Goal: Information Seeking & Learning: Learn about a topic

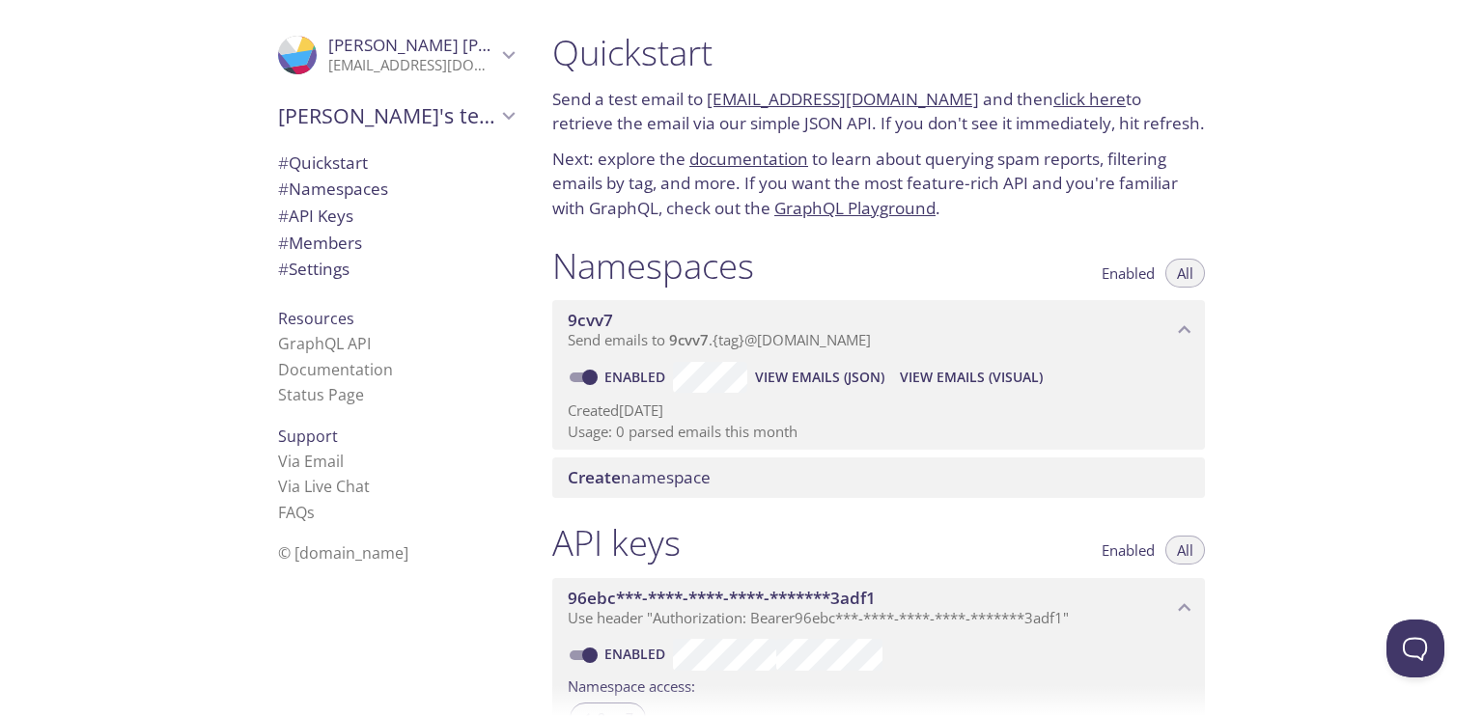
click at [1210, 192] on div "Quickstart Send a test email to 9cvv7.test@inbox.testmail.app and then click he…" at bounding box center [1010, 358] width 946 height 716
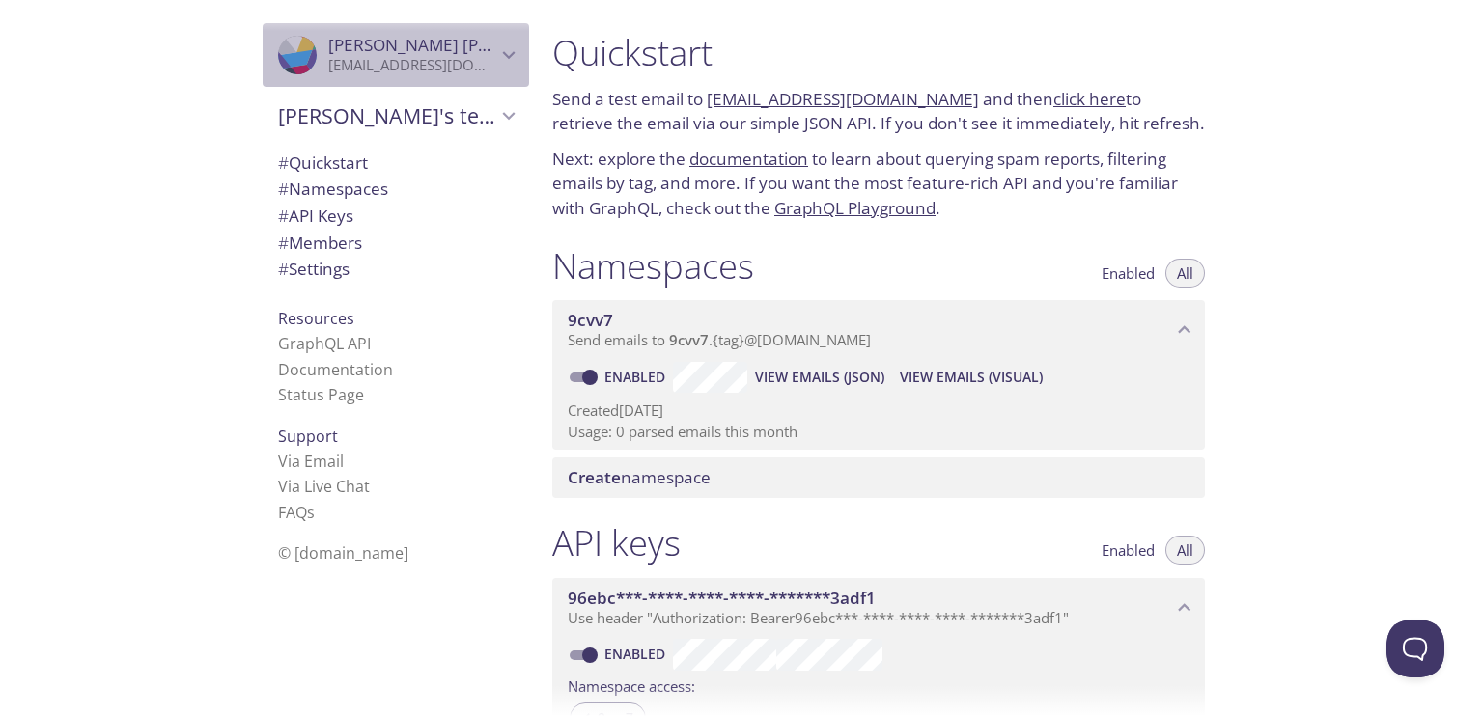
click at [291, 49] on icon "Saaransh Gupta" at bounding box center [304, 44] width 27 height 44
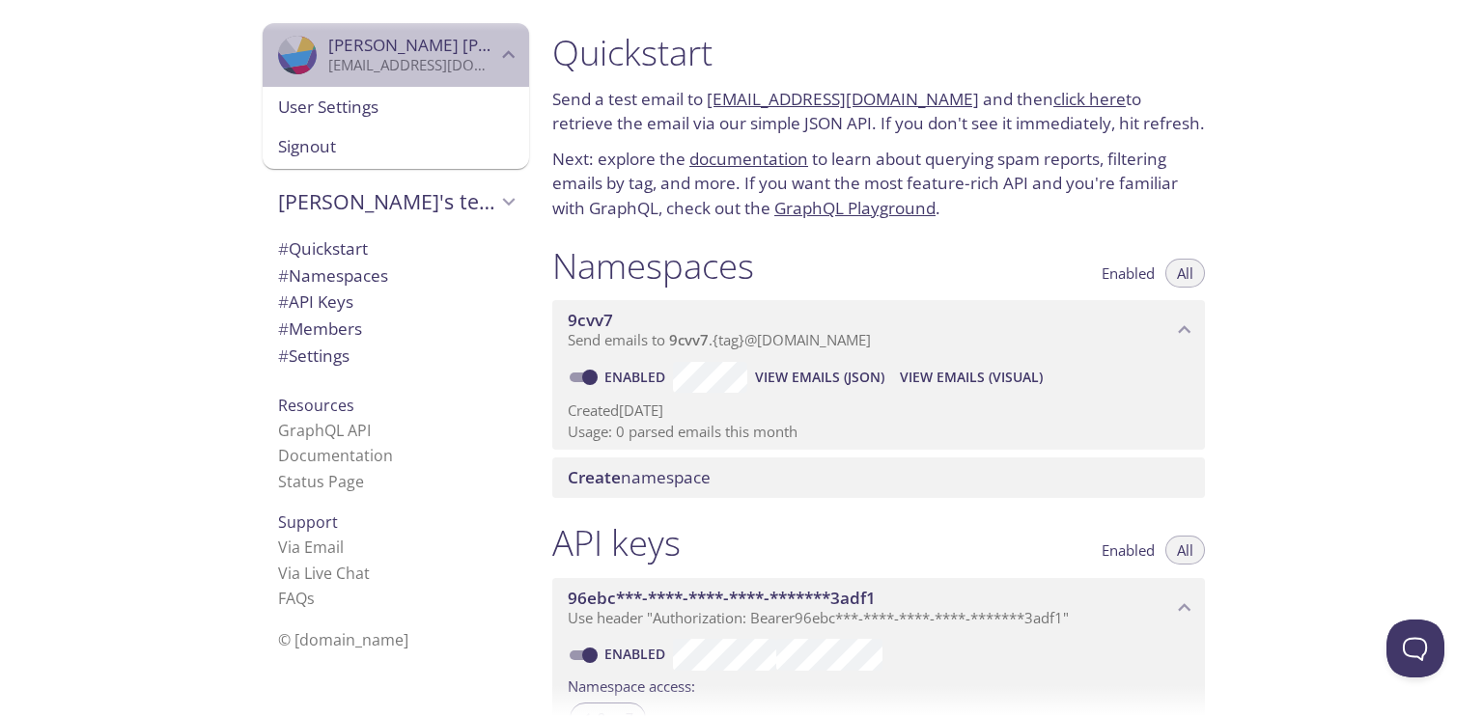
click at [291, 49] on icon "Saaransh Gupta" at bounding box center [304, 44] width 27 height 44
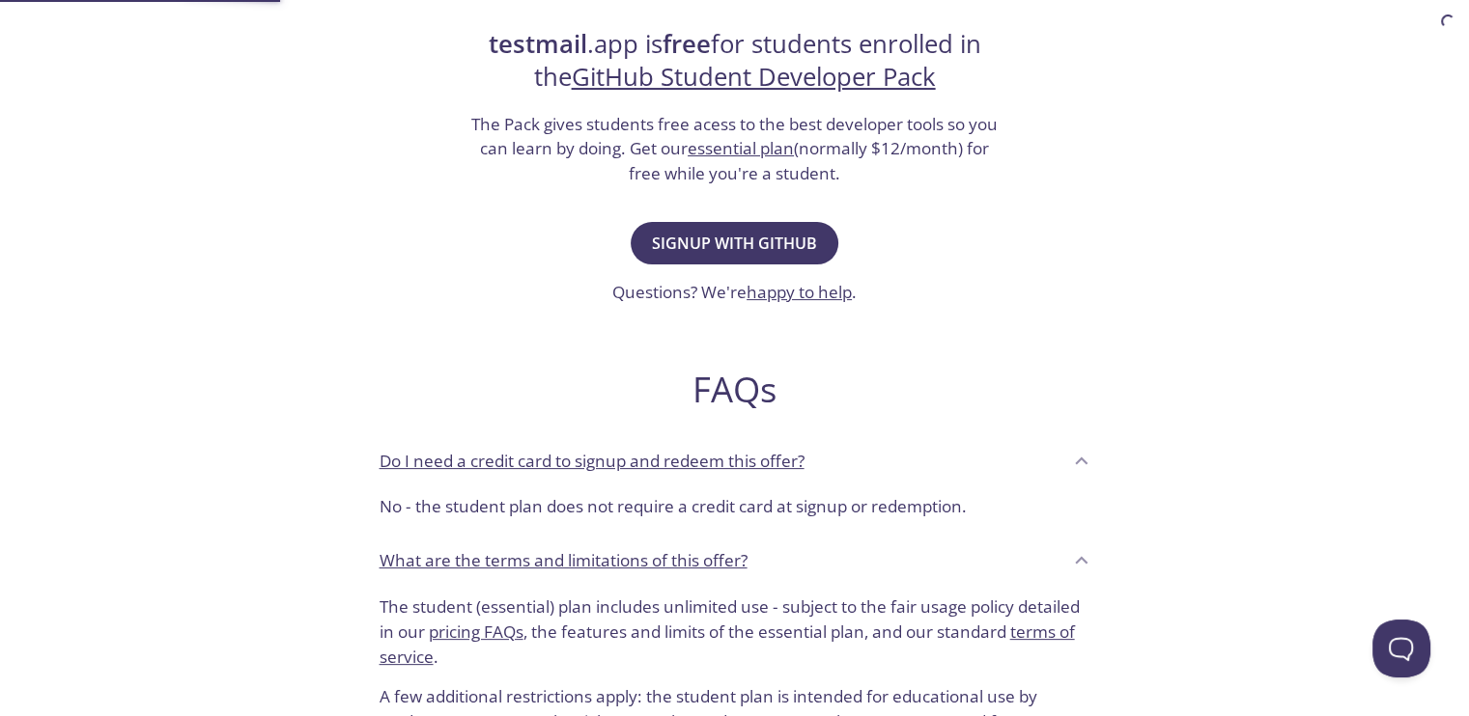
scroll to position [392, 0]
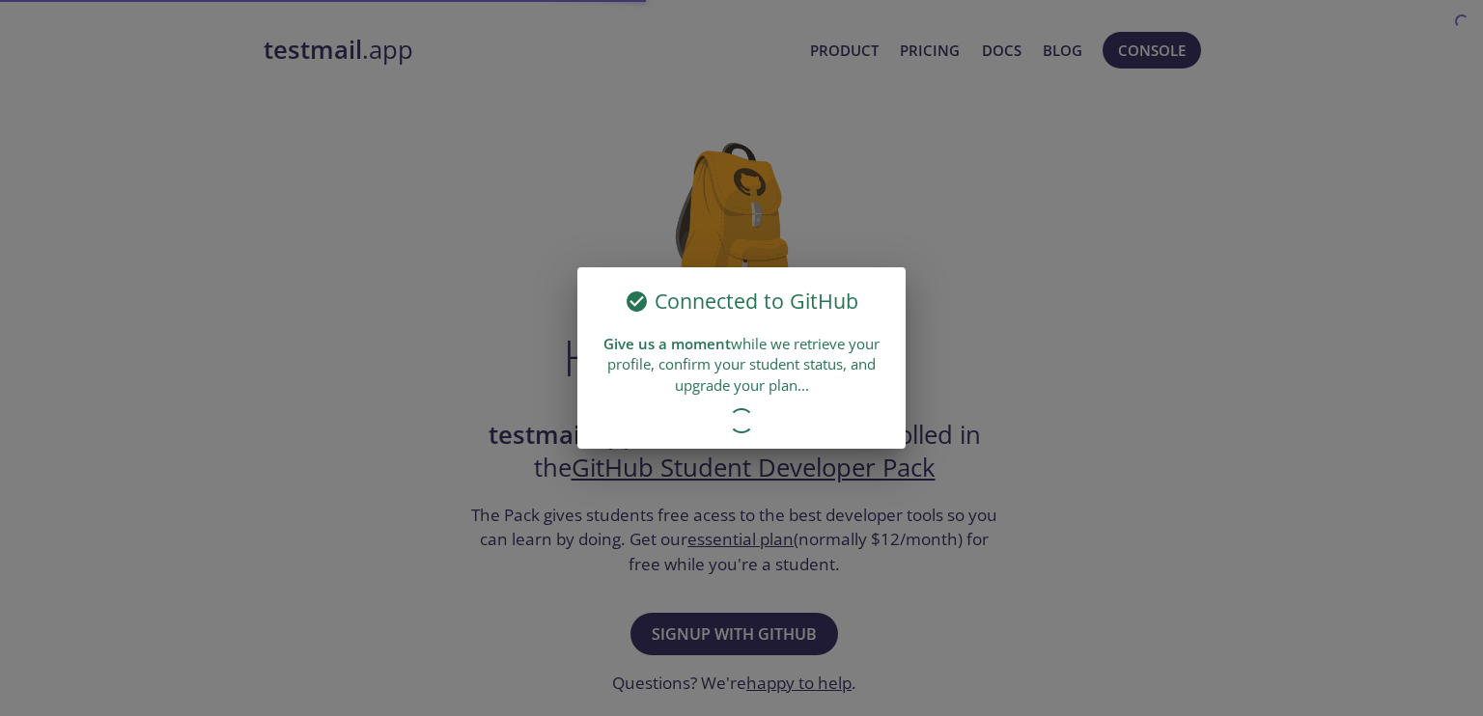
click at [347, 44] on div "Connected to GitHub Give us a moment while we retrieve your profile, confirm yo…" at bounding box center [741, 358] width 1483 height 716
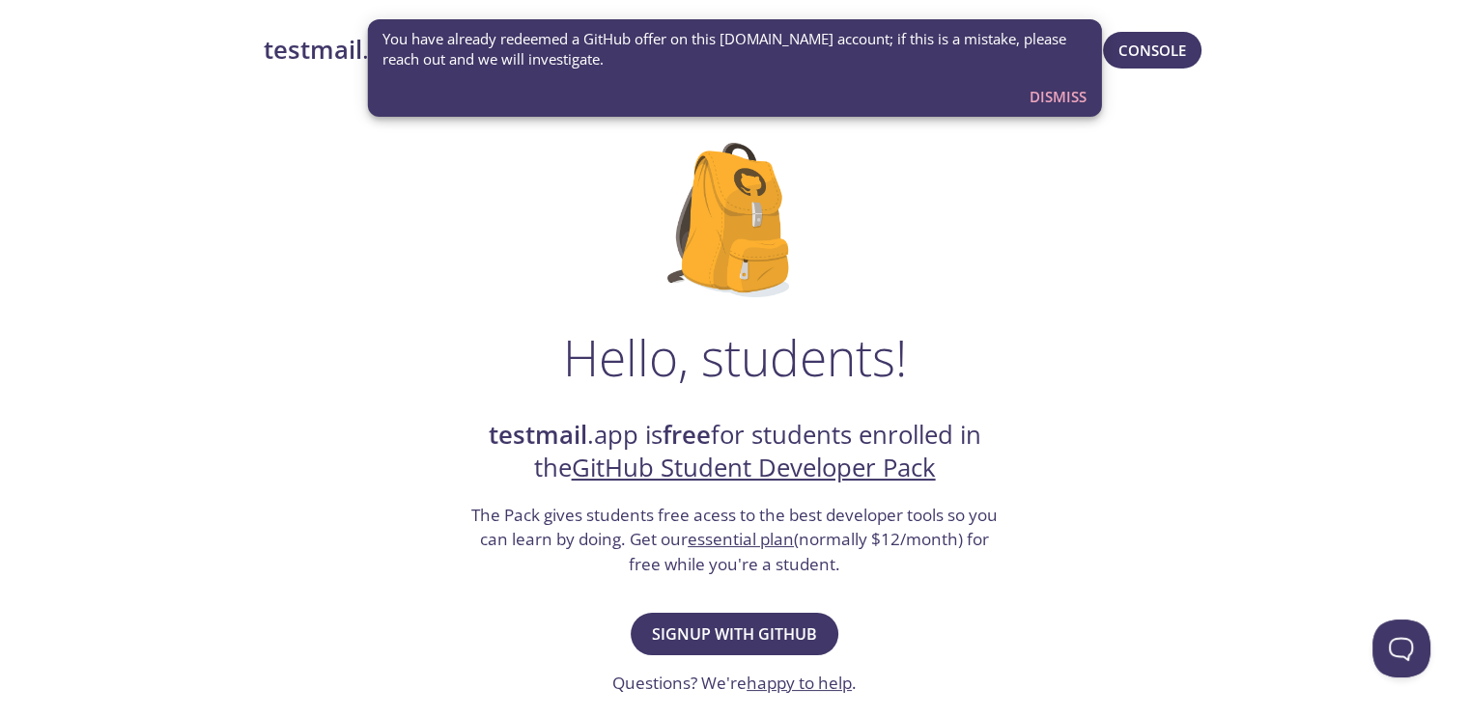
click at [347, 49] on strong "testmail" at bounding box center [313, 50] width 98 height 34
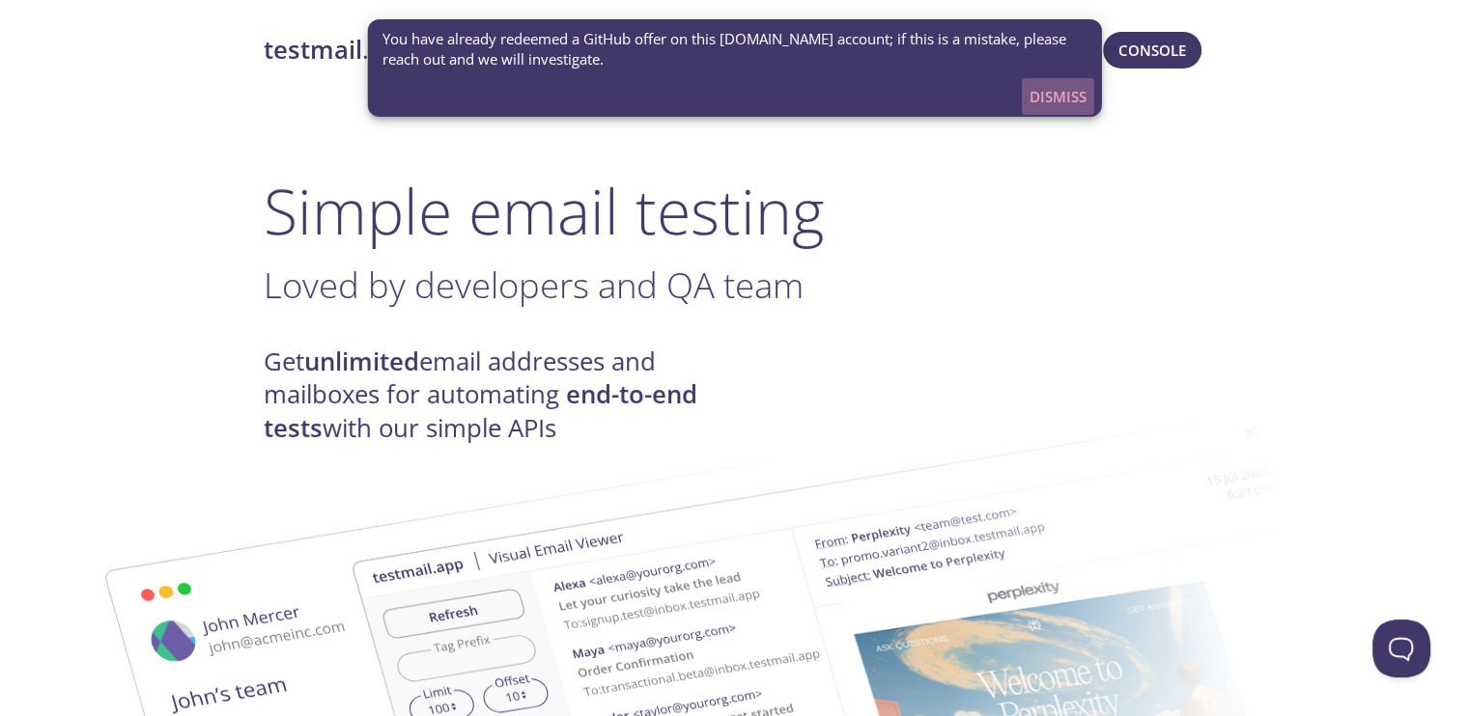
click at [1066, 100] on span "Dismiss" at bounding box center [1057, 96] width 57 height 25
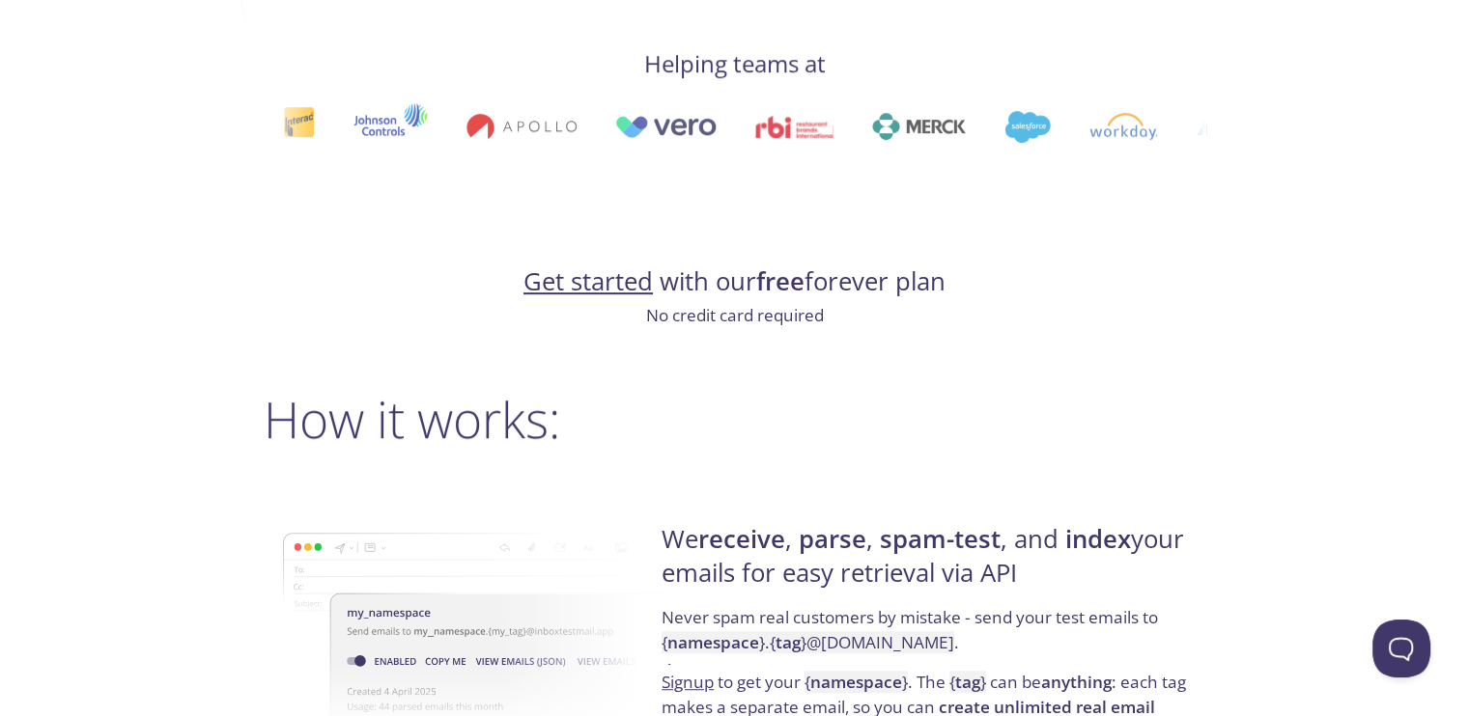
scroll to position [1054, 0]
click at [627, 293] on link "Get started" at bounding box center [587, 281] width 129 height 34
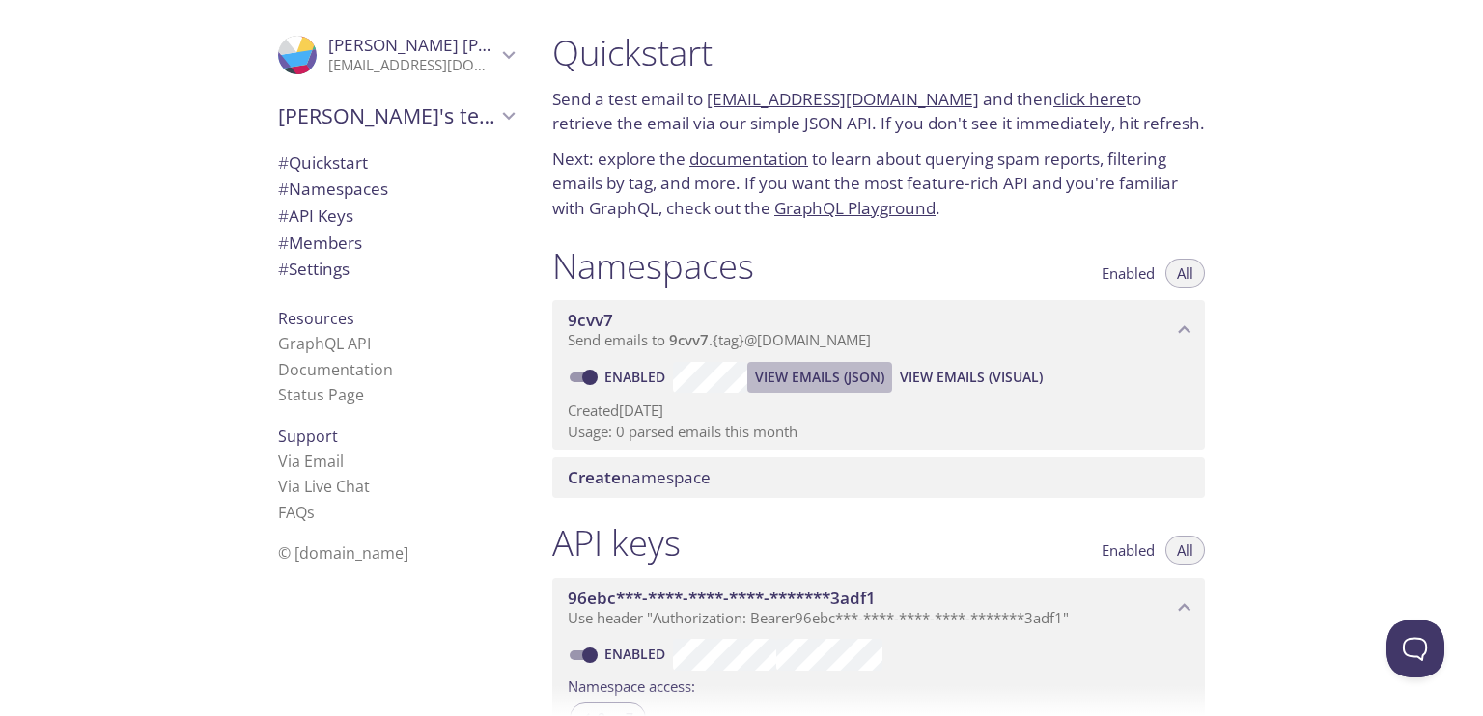
click at [811, 384] on span "View Emails (JSON)" at bounding box center [819, 377] width 129 height 23
click at [990, 380] on span "View Emails (Visual)" at bounding box center [971, 377] width 143 height 23
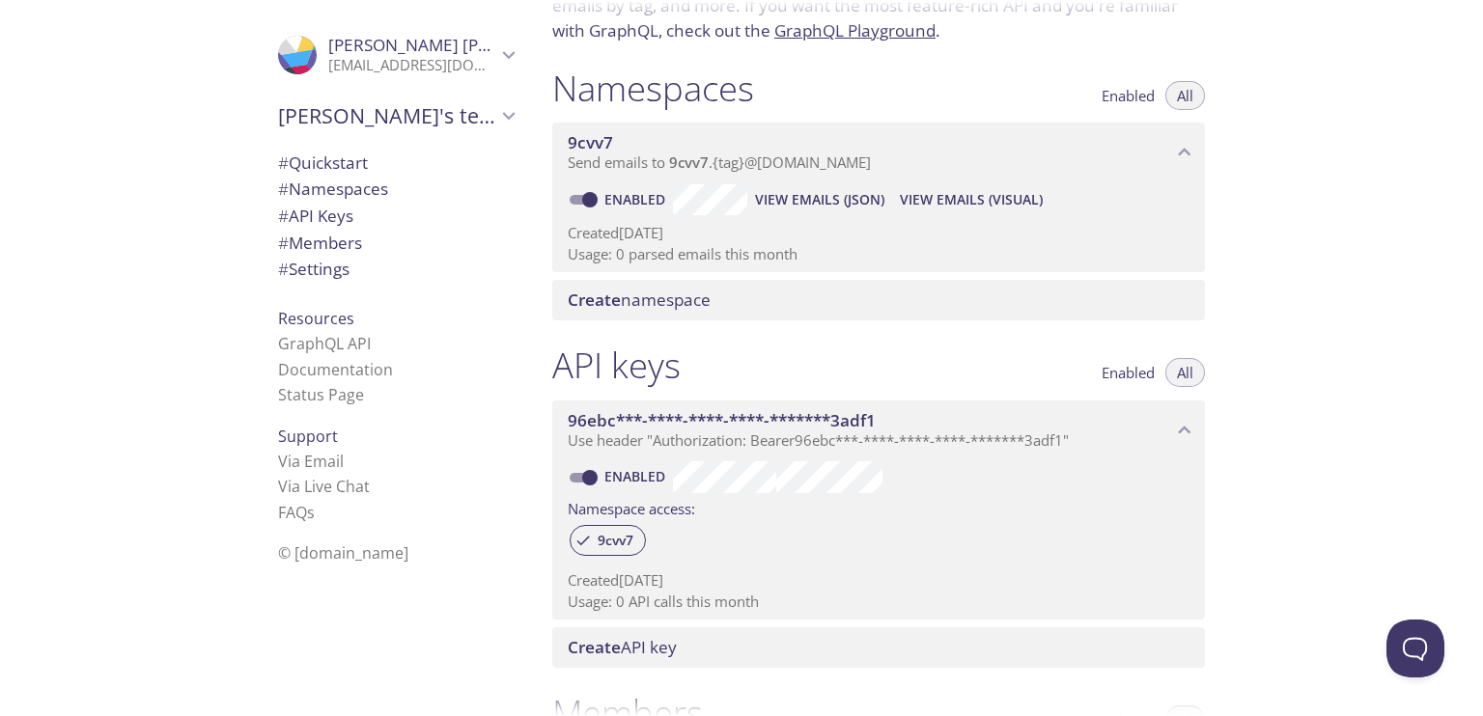
scroll to position [180, 0]
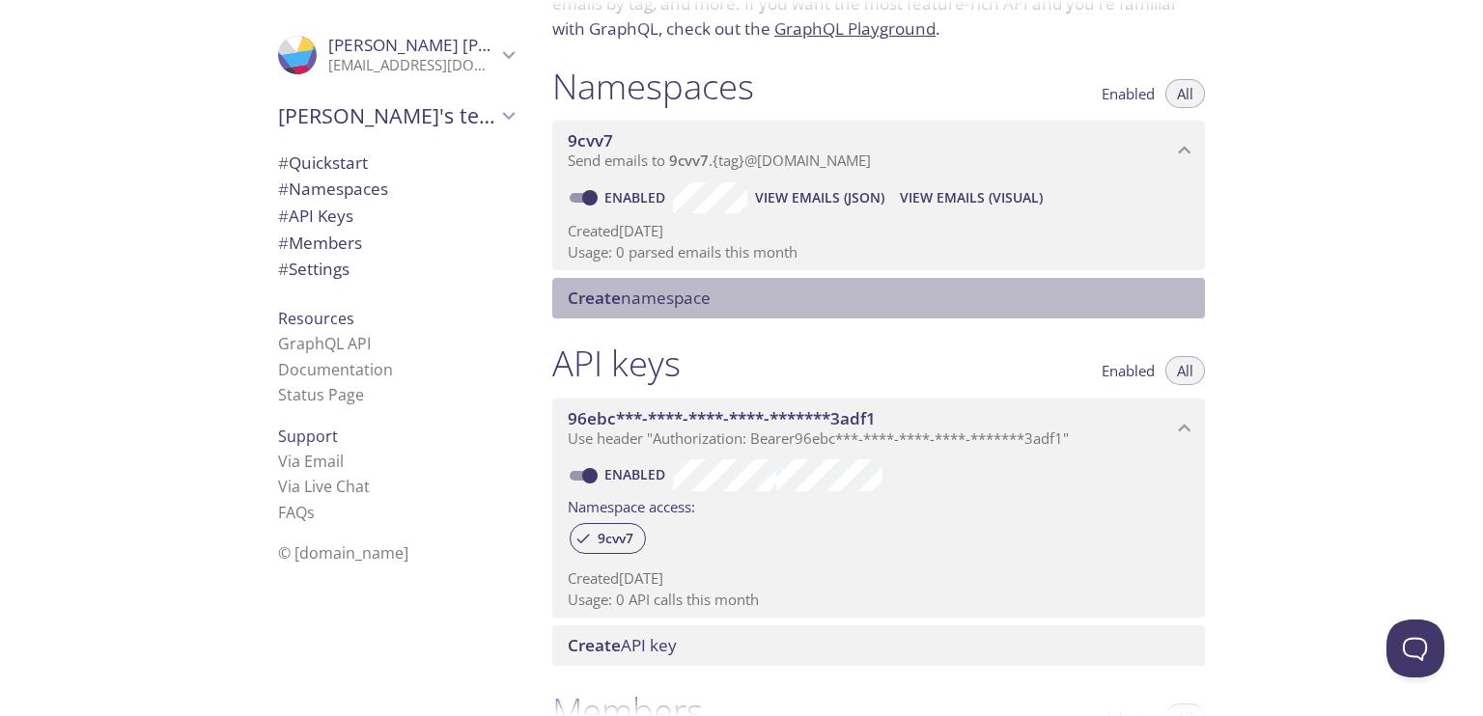
click at [690, 296] on span "Create namespace" at bounding box center [639, 298] width 143 height 22
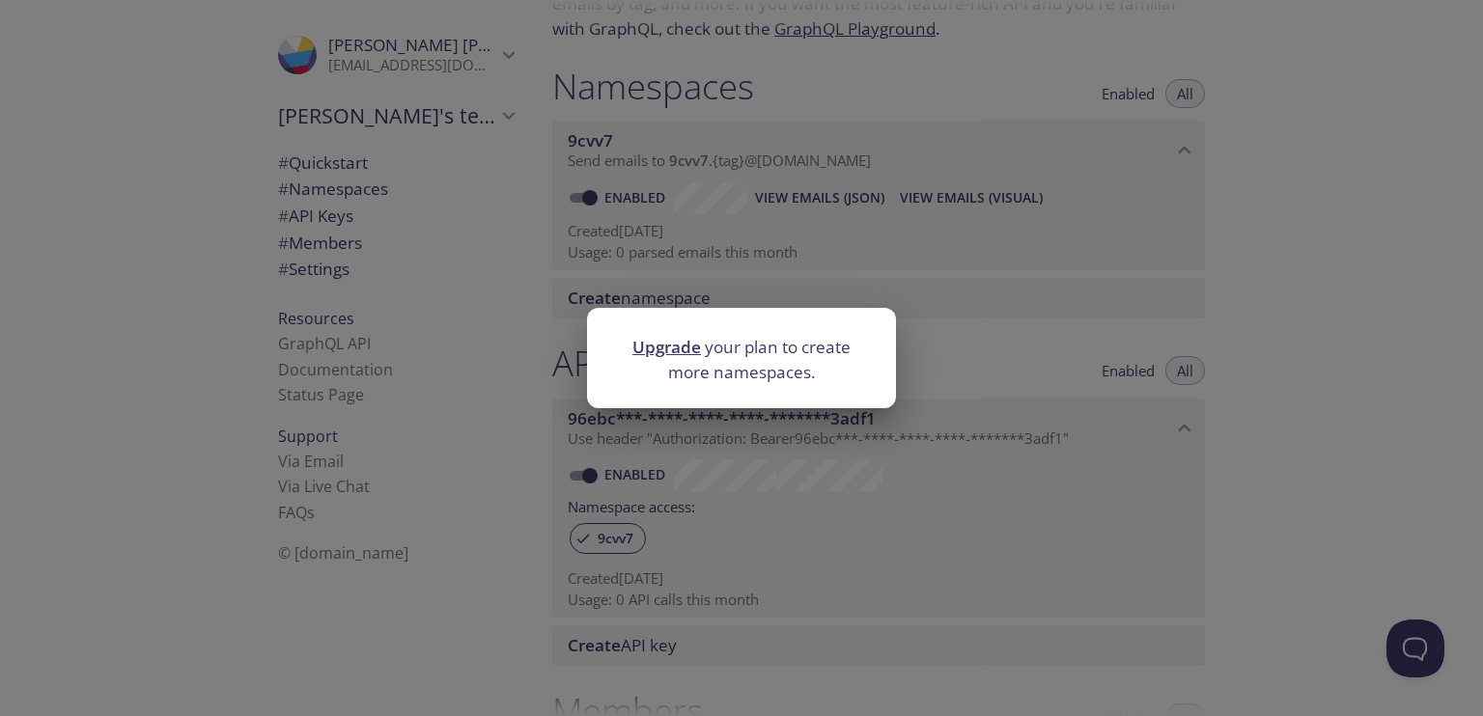
click at [981, 332] on div "Upgrade your plan to create more namespaces." at bounding box center [741, 358] width 1483 height 716
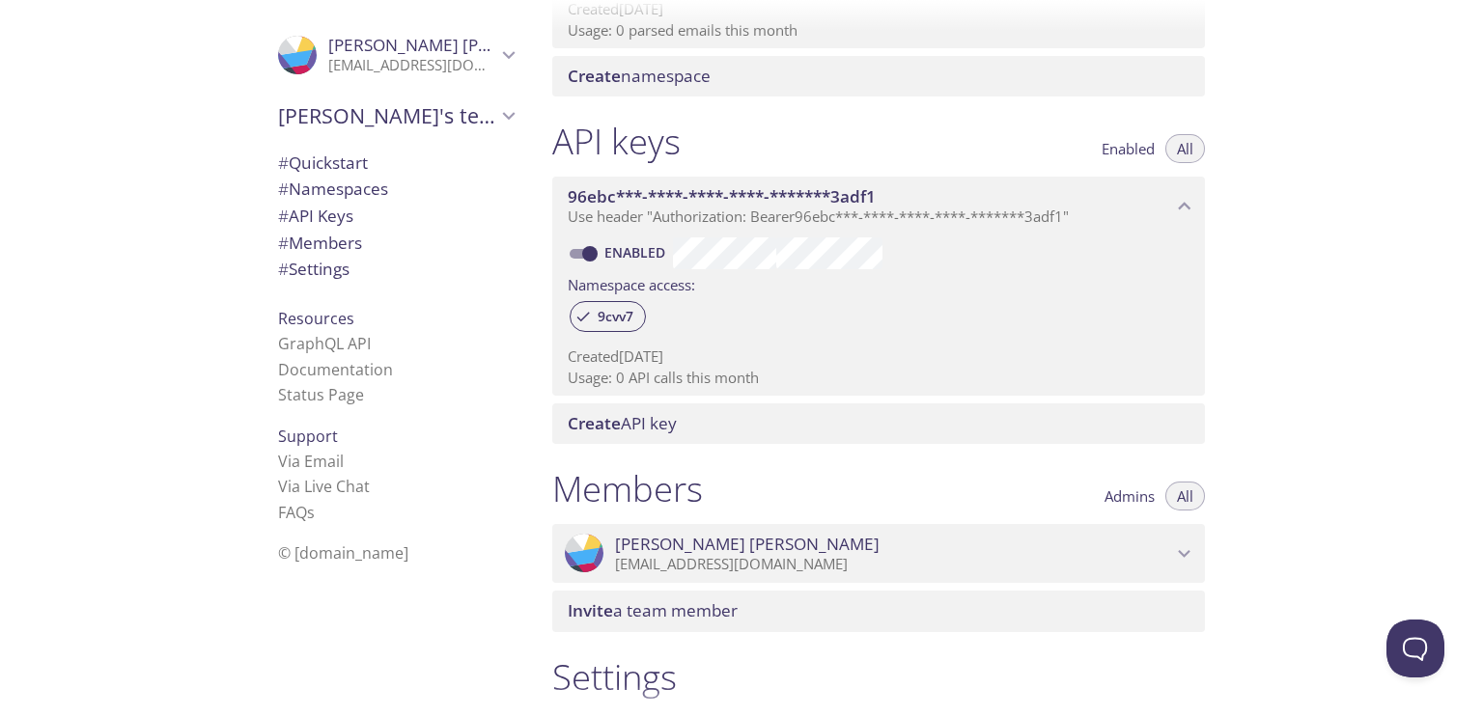
scroll to position [402, 0]
click at [628, 316] on span "9cvv7" at bounding box center [615, 316] width 59 height 17
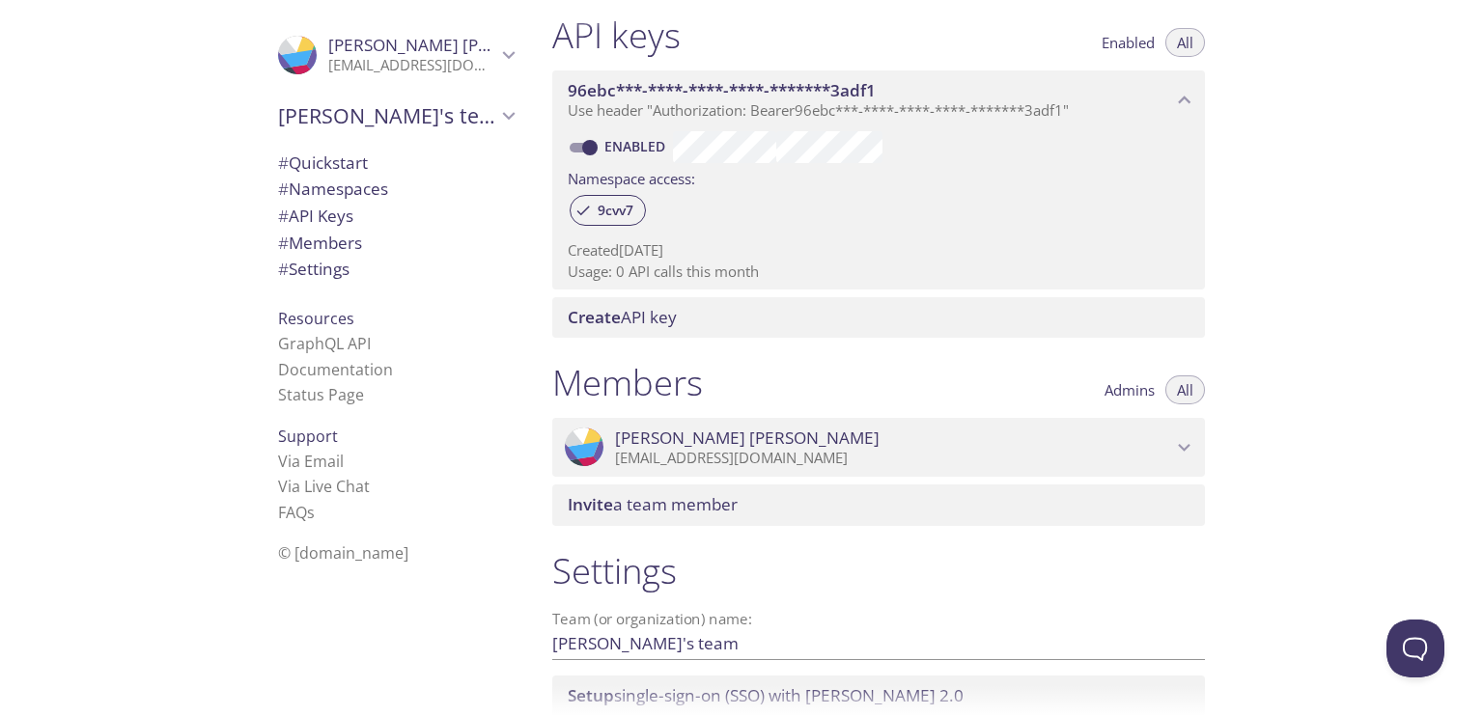
click at [705, 316] on span "Create API key" at bounding box center [883, 317] width 630 height 21
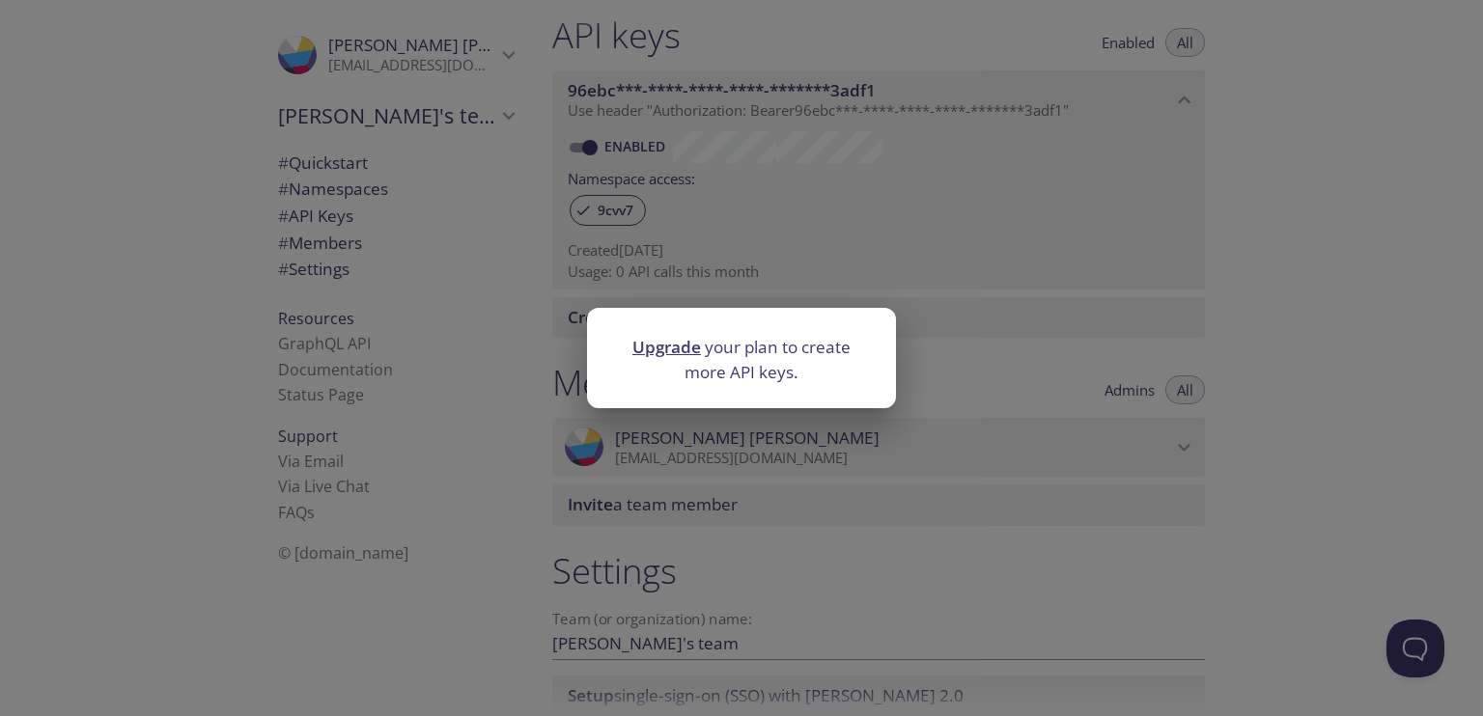
click at [854, 385] on div "Upgrade your plan to create more API keys." at bounding box center [741, 361] width 309 height 53
click at [928, 386] on div "Upgrade your plan to create more API keys." at bounding box center [741, 358] width 1483 height 716
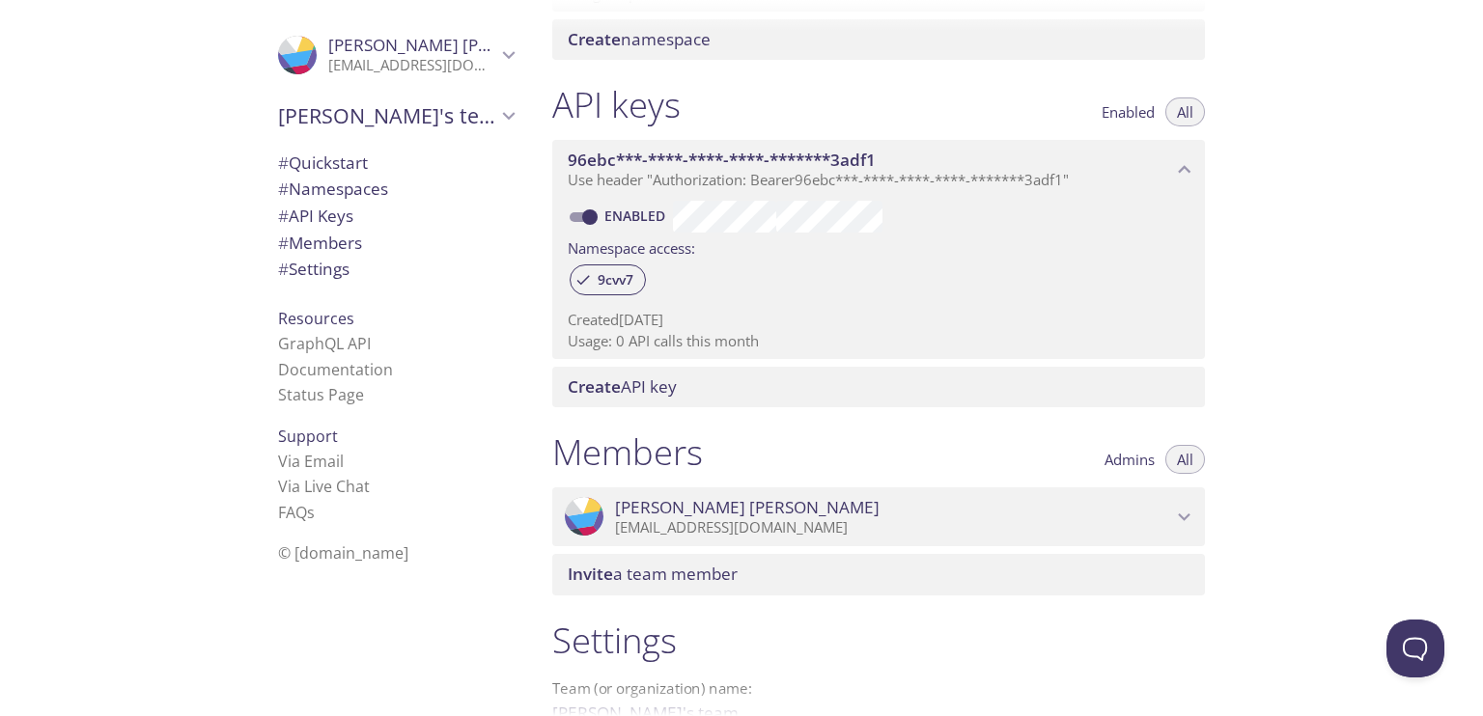
scroll to position [436, 0]
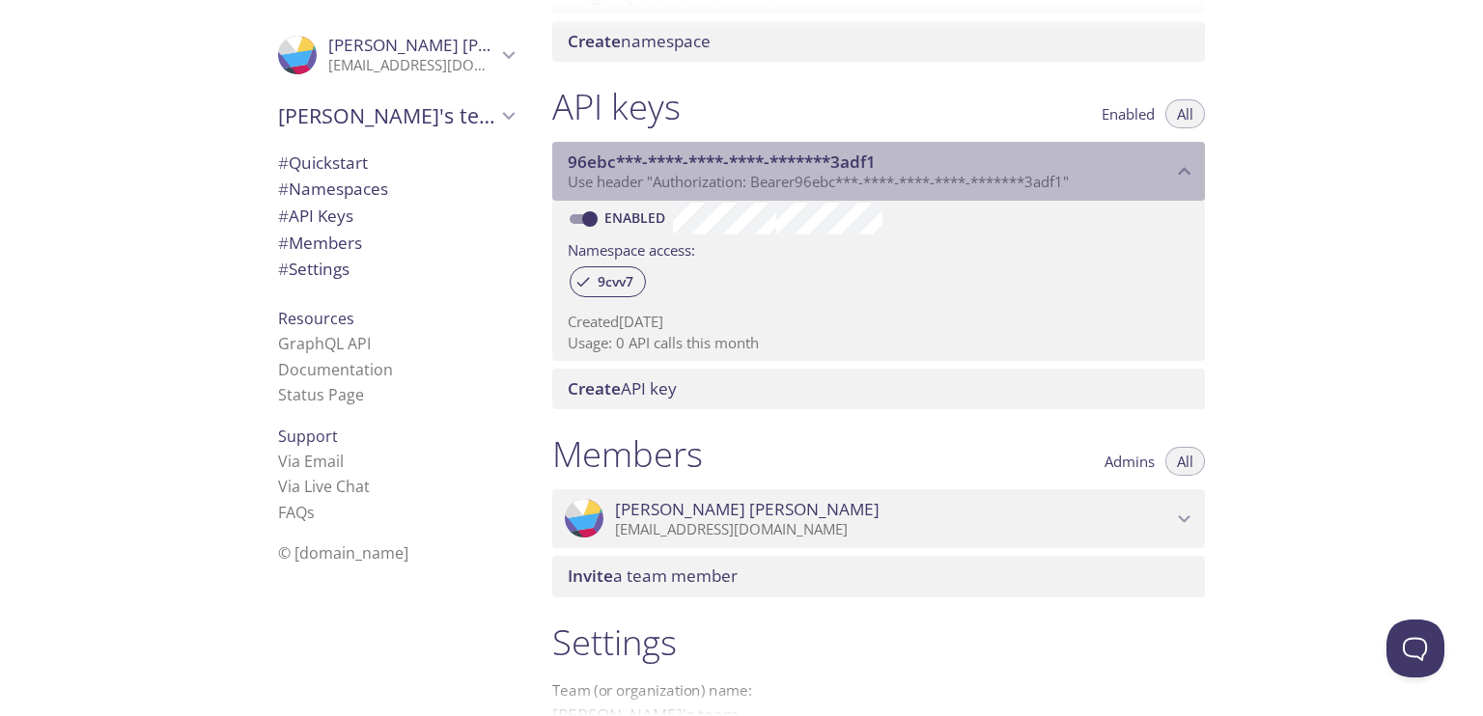
click at [858, 169] on span "96ebc***-****-****-****-*******3adf1" at bounding box center [722, 162] width 308 height 22
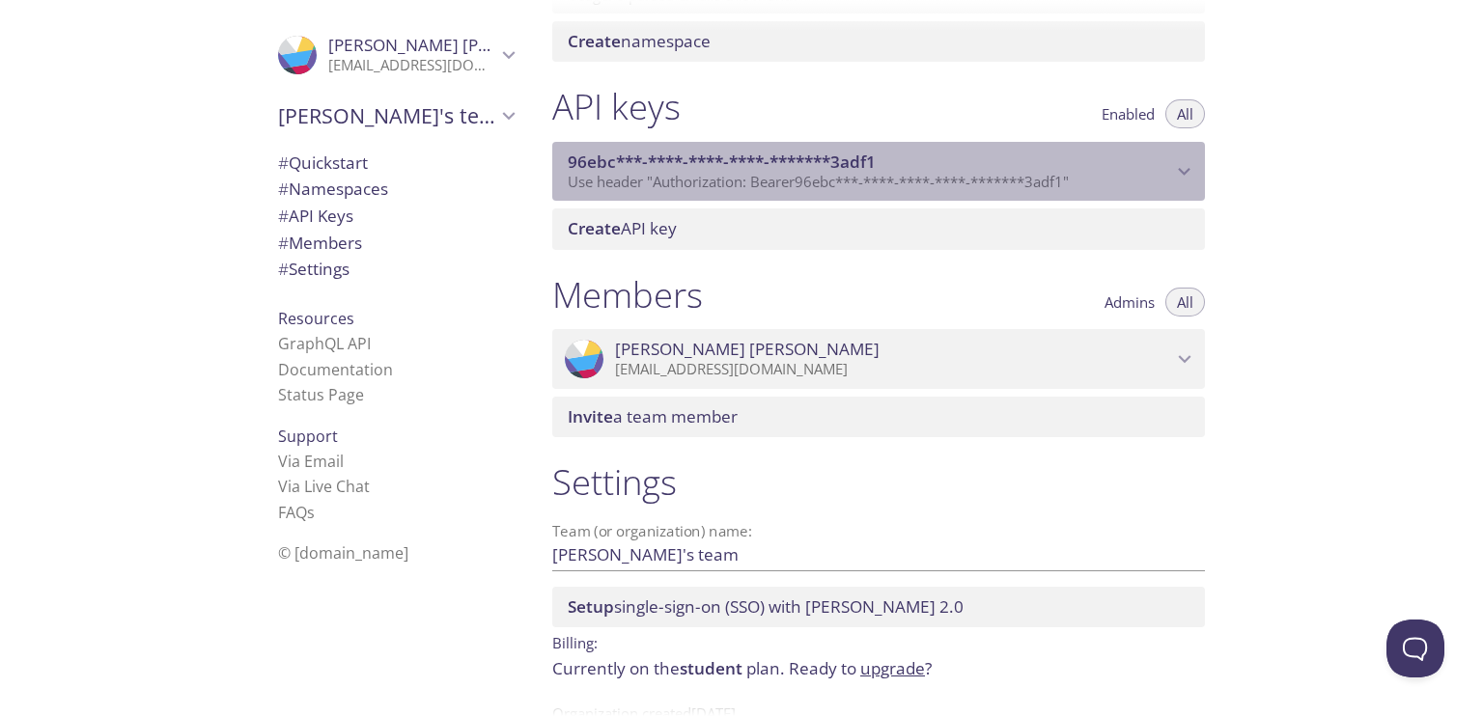
click at [858, 169] on span "96ebc***-****-****-****-*******3adf1" at bounding box center [722, 162] width 308 height 22
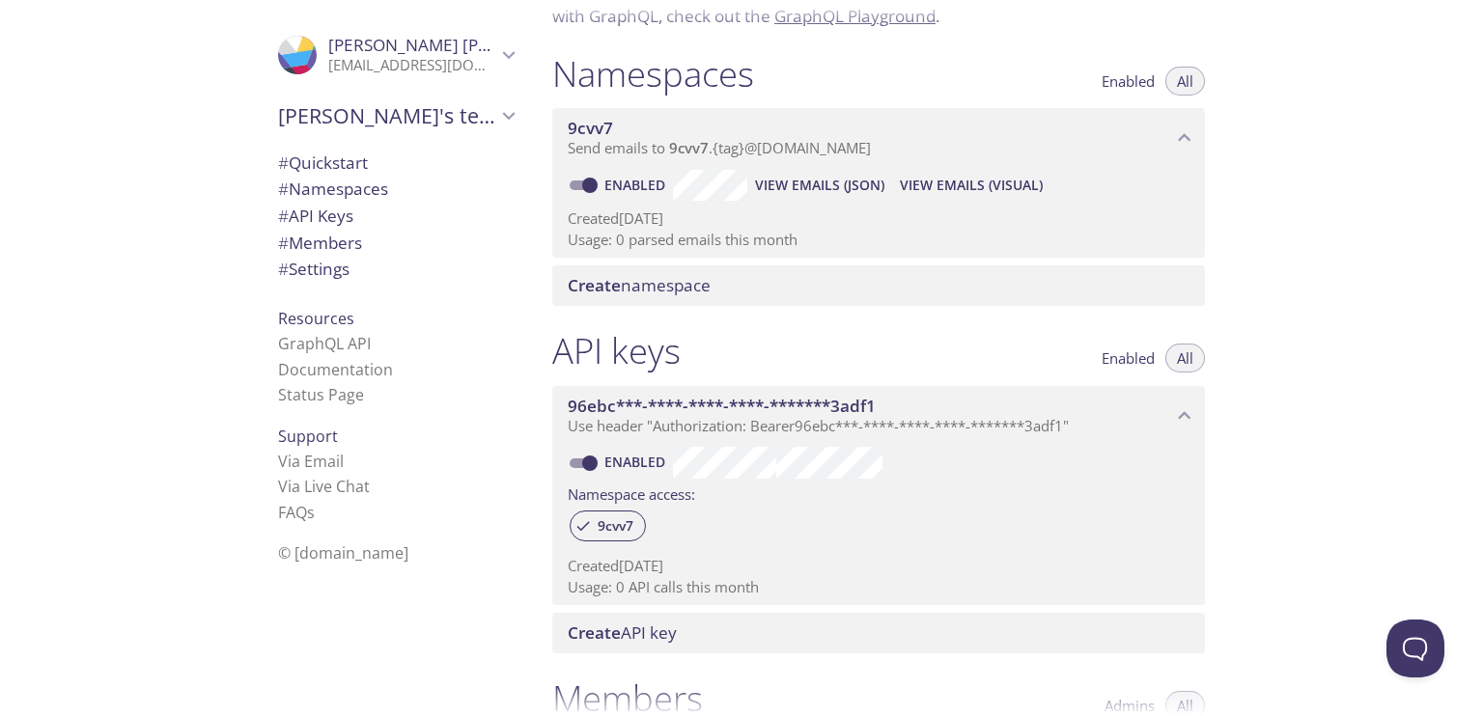
scroll to position [0, 0]
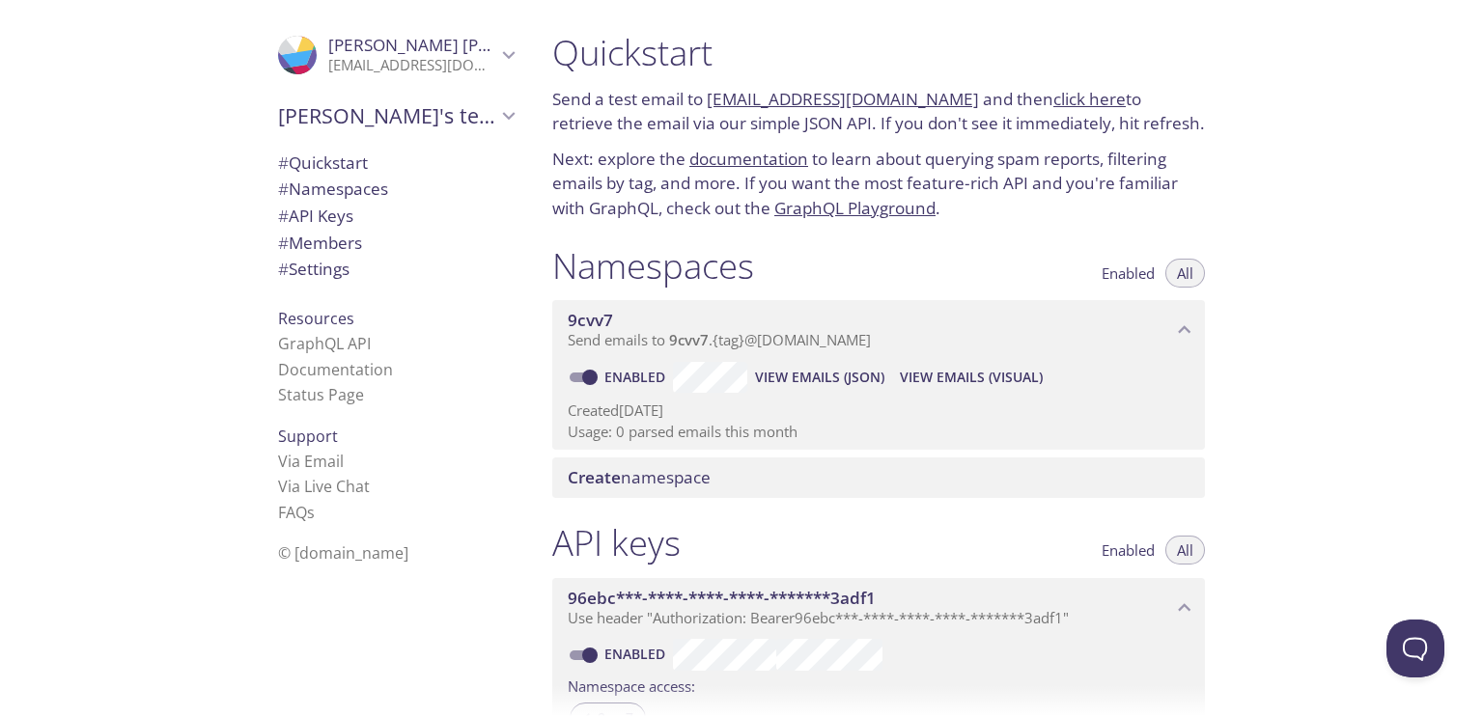
click at [848, 104] on link "9cvv7.test@inbox.testmail.app" at bounding box center [843, 99] width 272 height 22
click at [861, 375] on span "View Emails (JSON)" at bounding box center [819, 377] width 129 height 23
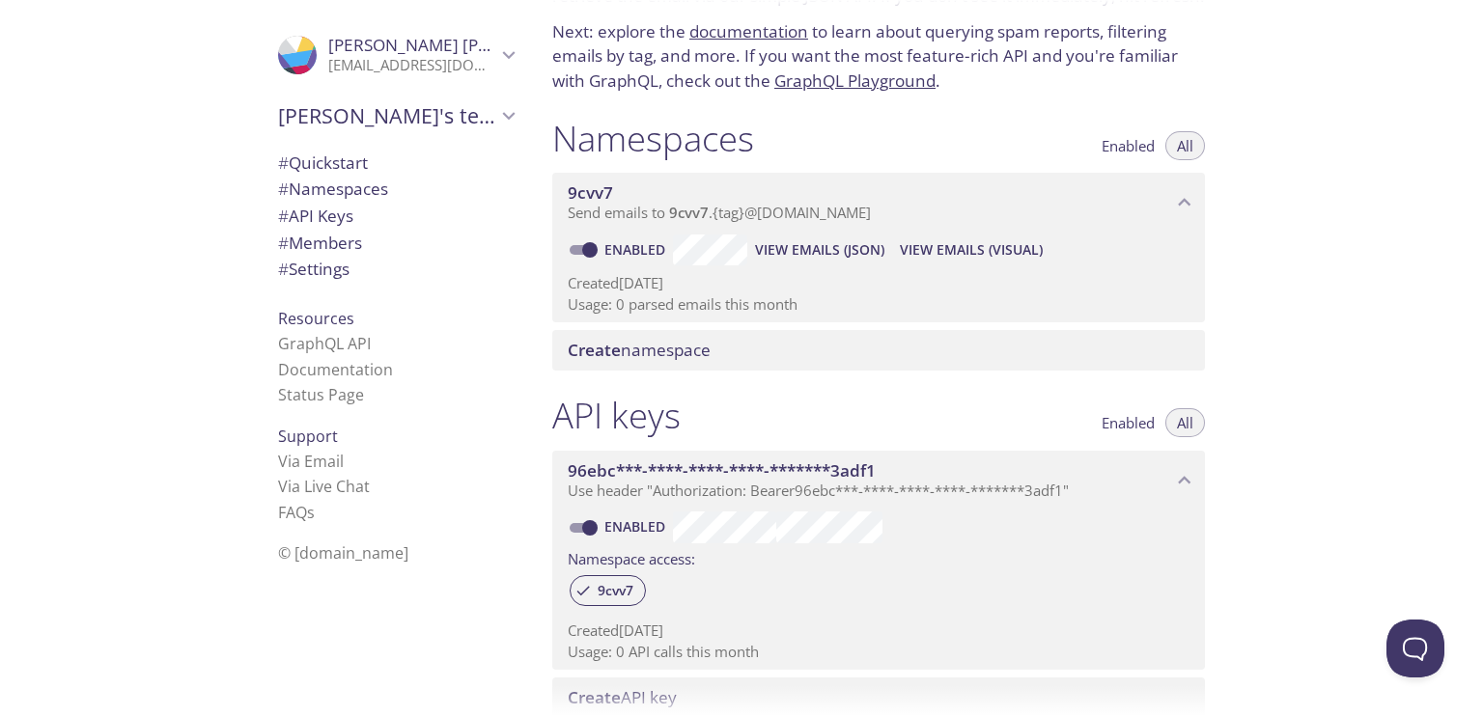
scroll to position [129, 0]
click at [929, 245] on span "View Emails (Visual)" at bounding box center [971, 248] width 143 height 23
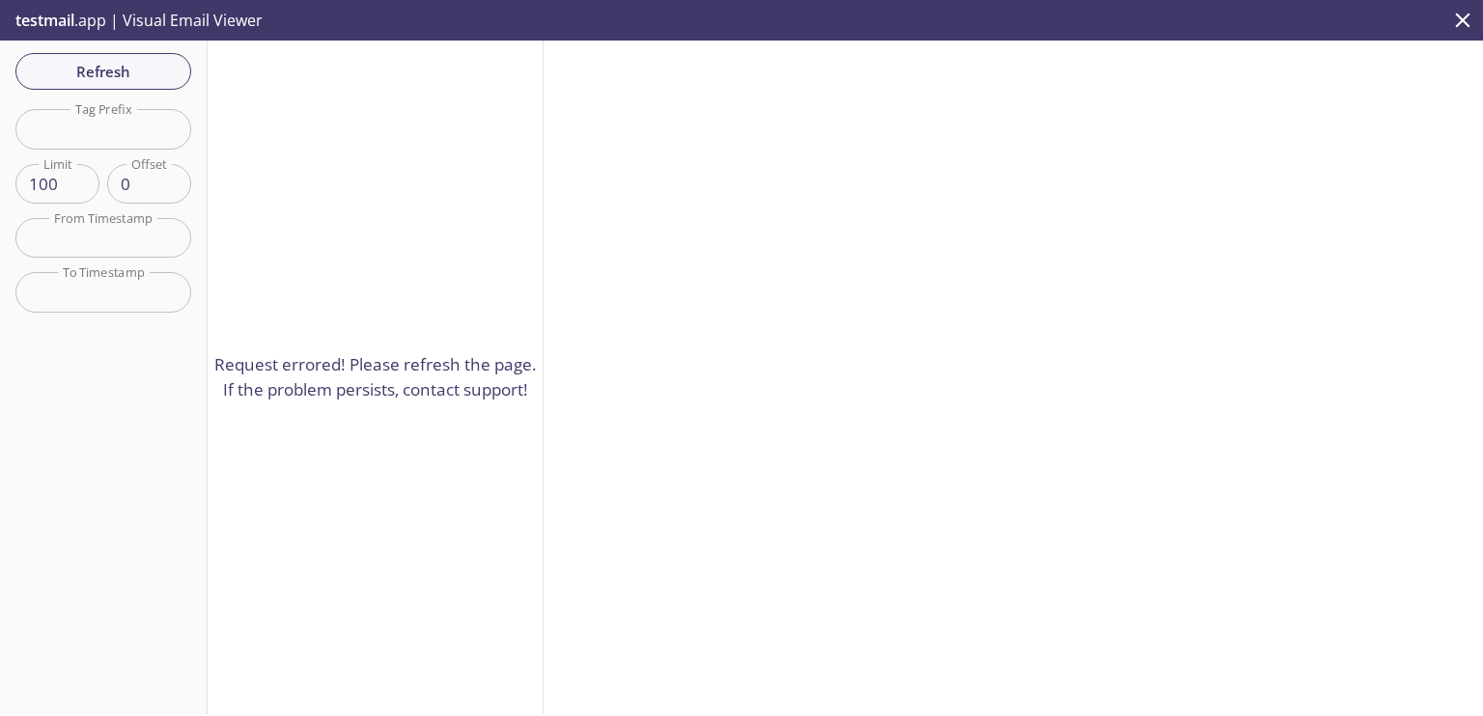
drag, startPoint x: 837, startPoint y: 384, endPoint x: 601, endPoint y: 401, distance: 237.1
click at [601, 401] on div at bounding box center [1013, 378] width 939 height 674
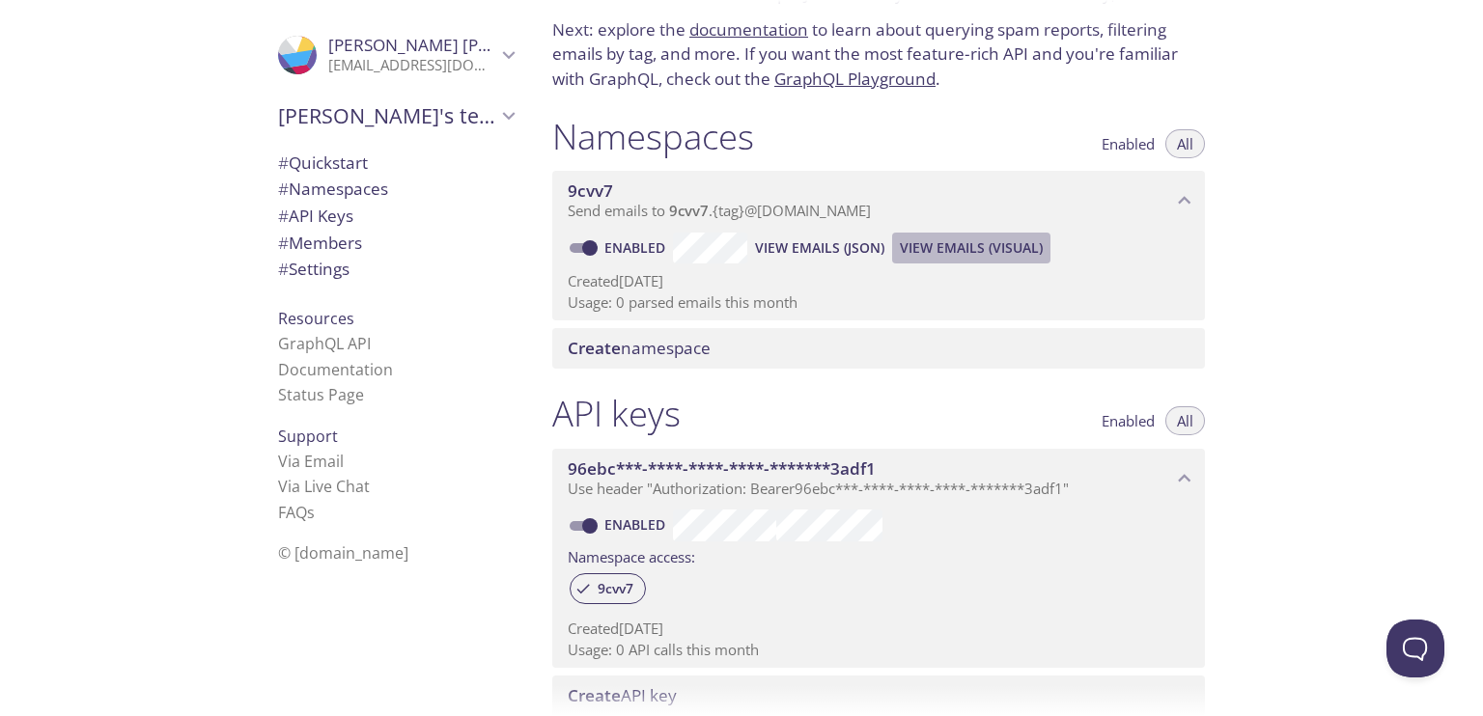
click at [900, 245] on span "View Emails (Visual)" at bounding box center [971, 248] width 143 height 23
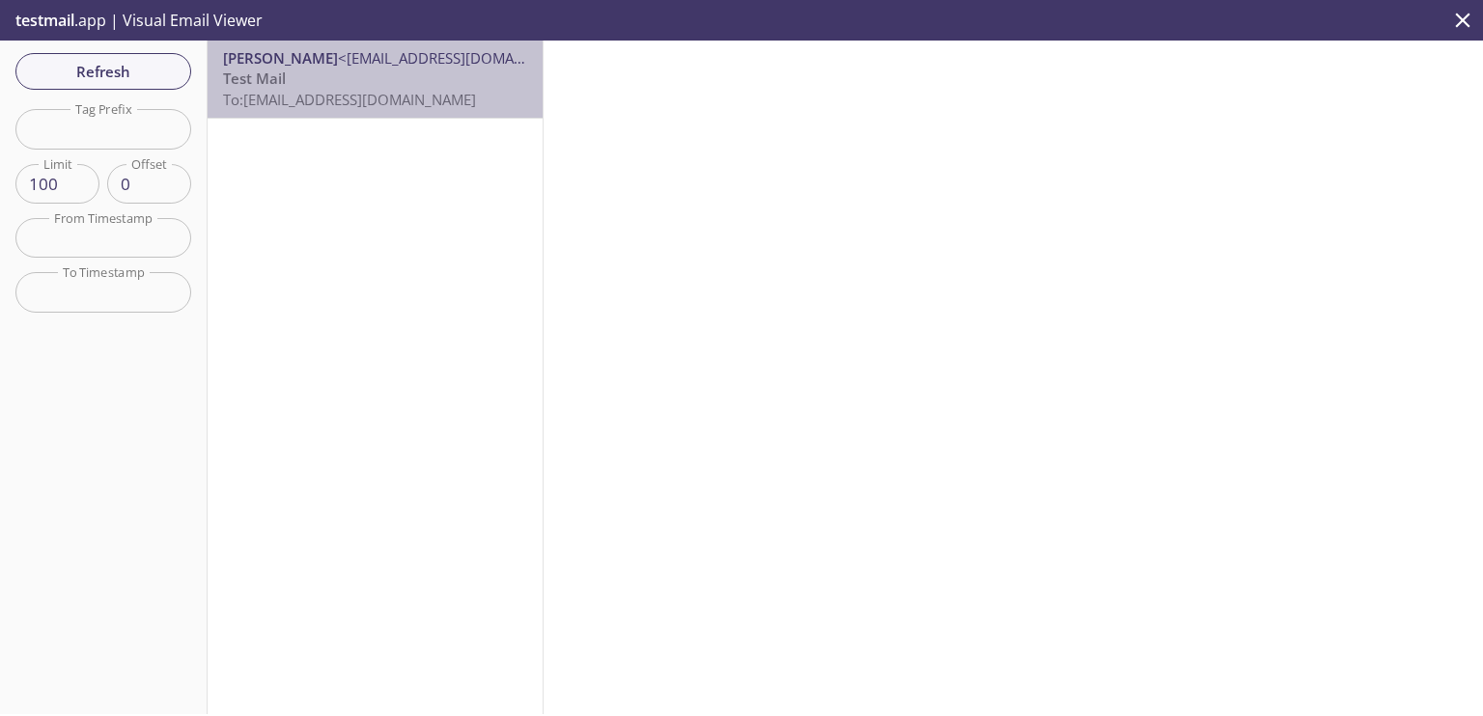
click at [408, 88] on p "Test Mail To: 9cvv7.test@inbox.testmail.app" at bounding box center [375, 90] width 304 height 42
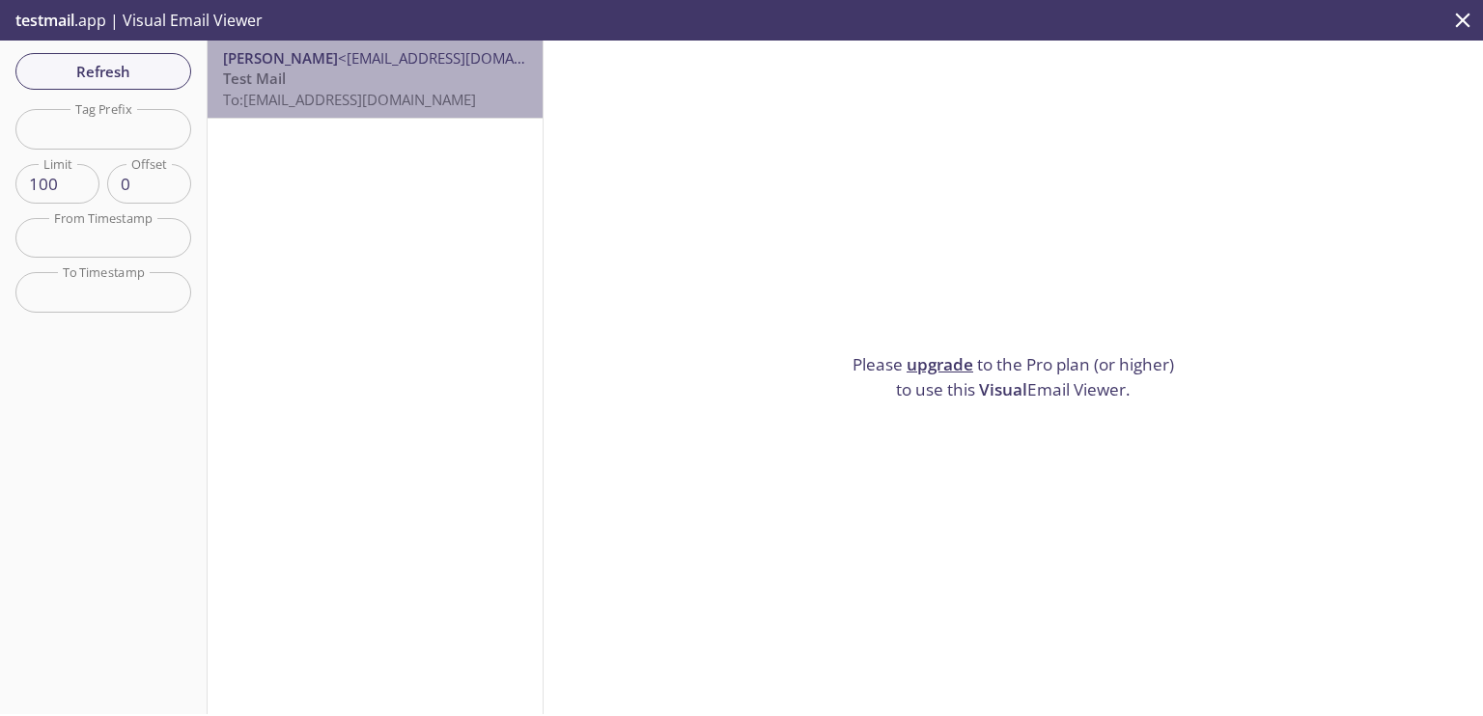
click at [394, 59] on span "<saaranshgupta1403@outlook.com>" at bounding box center [463, 57] width 250 height 19
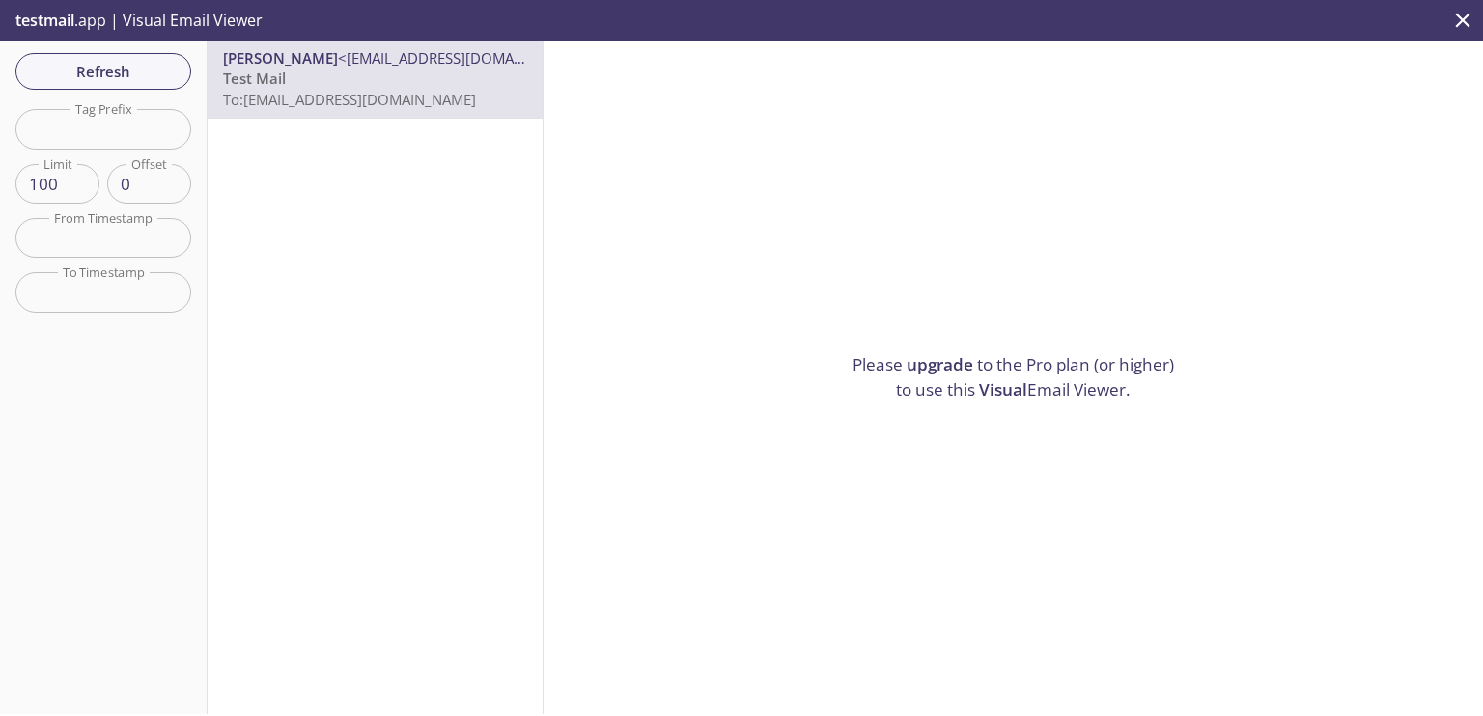
click at [1005, 390] on span "Visual" at bounding box center [1003, 389] width 48 height 22
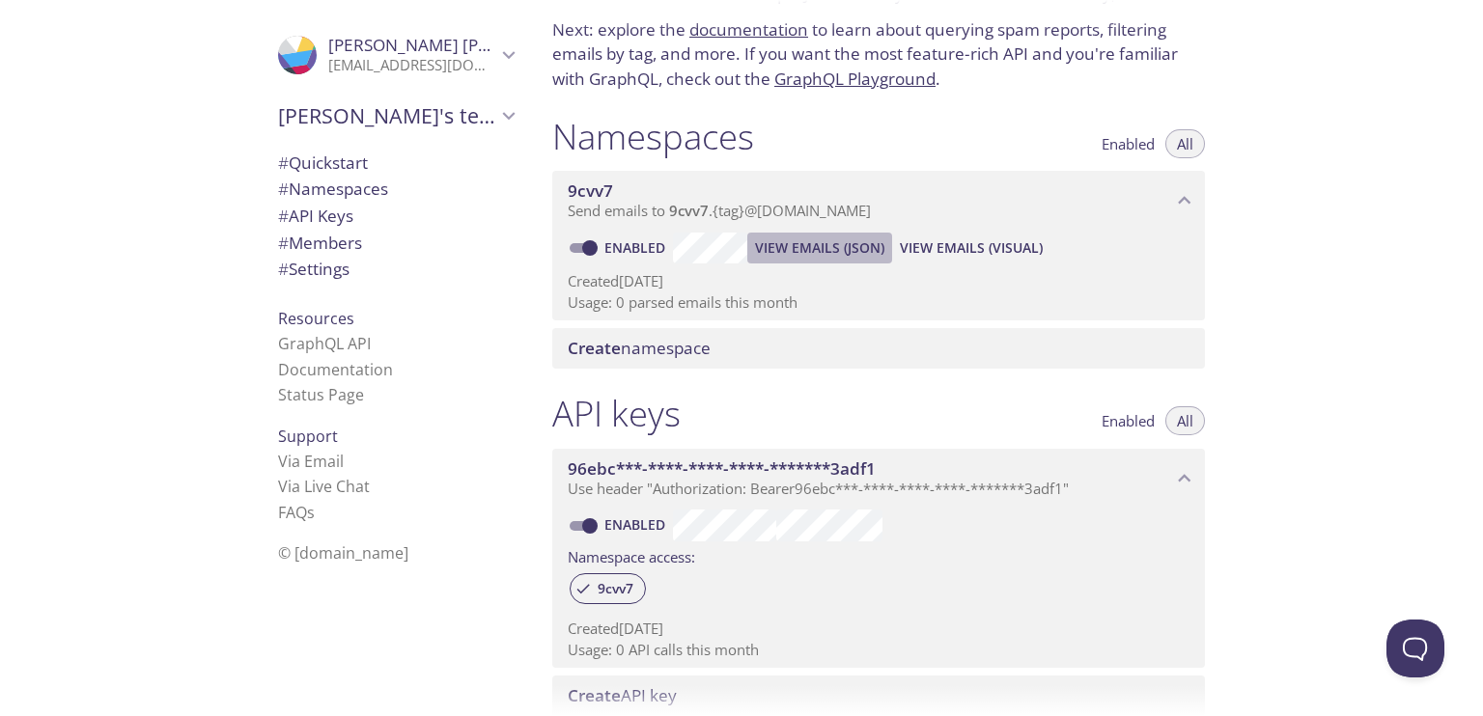
click at [790, 243] on span "View Emails (JSON)" at bounding box center [819, 248] width 129 height 23
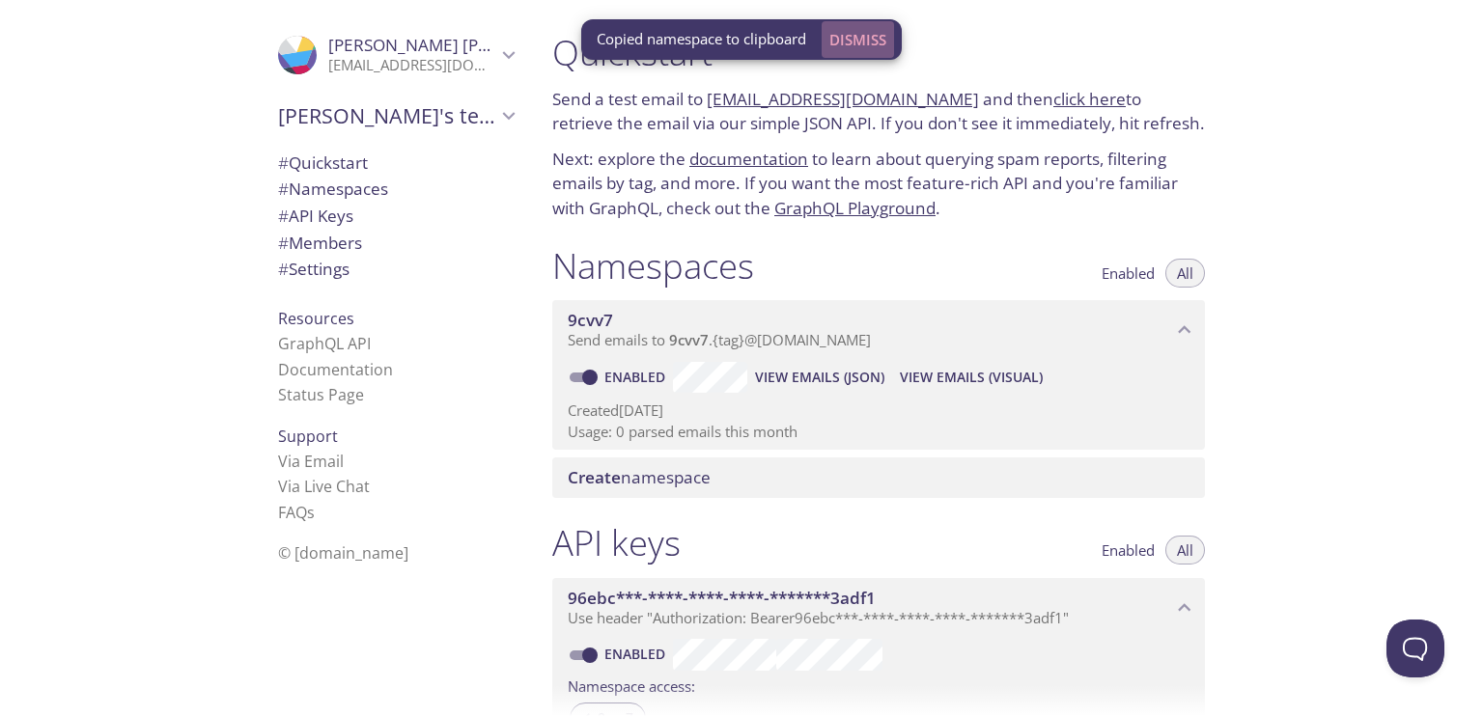
click at [880, 49] on span "Dismiss" at bounding box center [857, 39] width 57 height 25
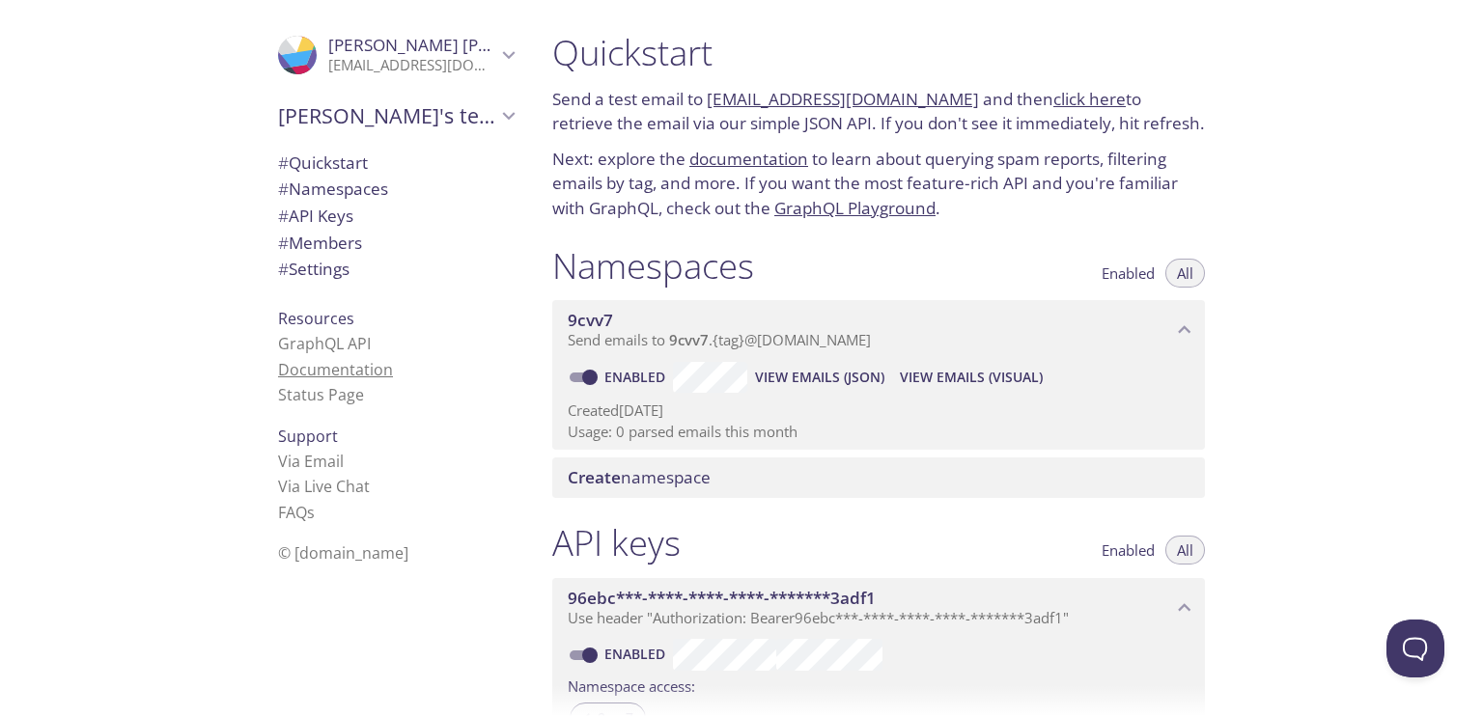
click at [355, 376] on link "Documentation" at bounding box center [335, 369] width 115 height 21
